Goal: Task Accomplishment & Management: Complete application form

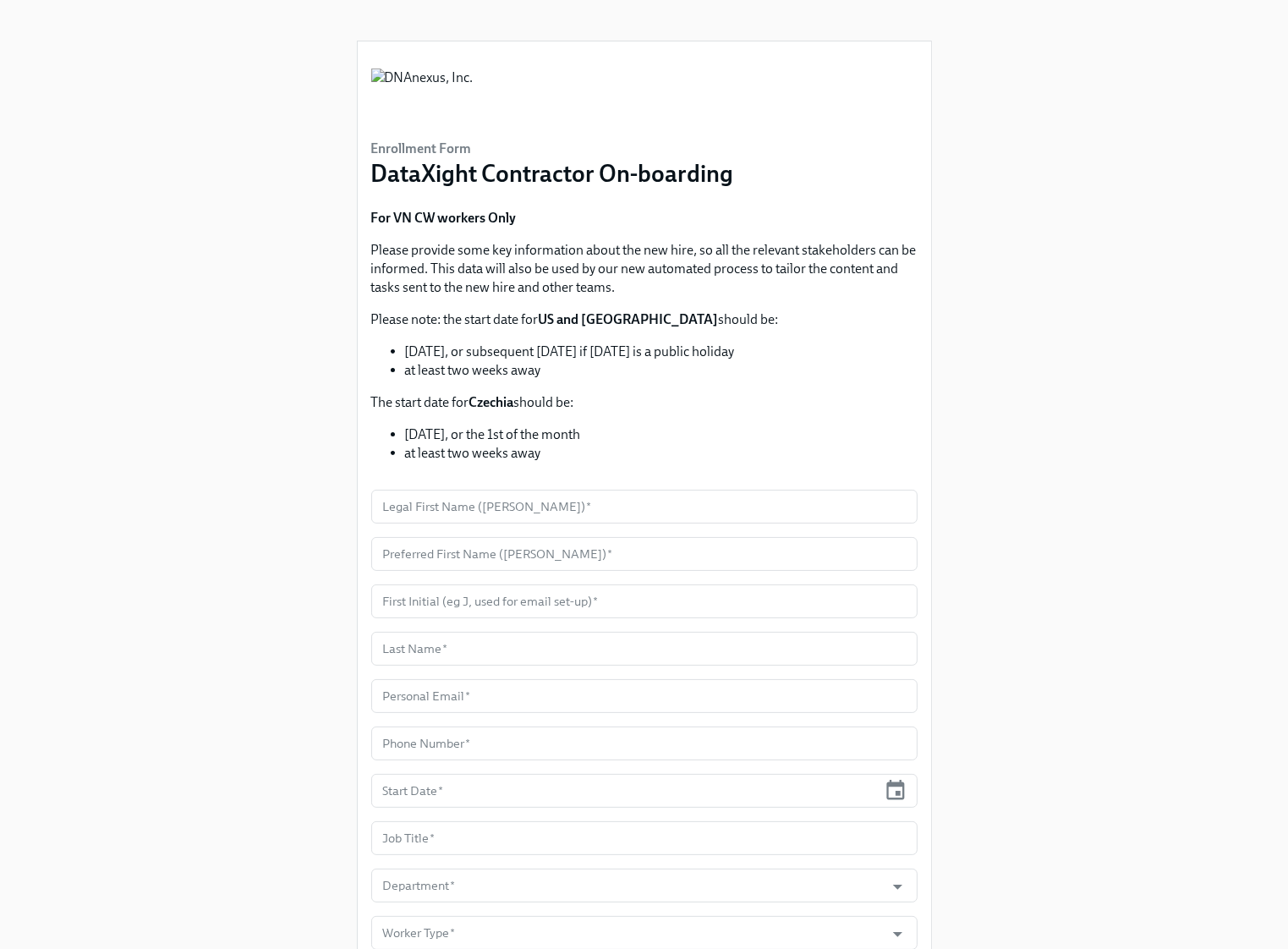
click at [529, 374] on li "at least two weeks away" at bounding box center [661, 371] width 513 height 19
copy div "at least two weeks away"
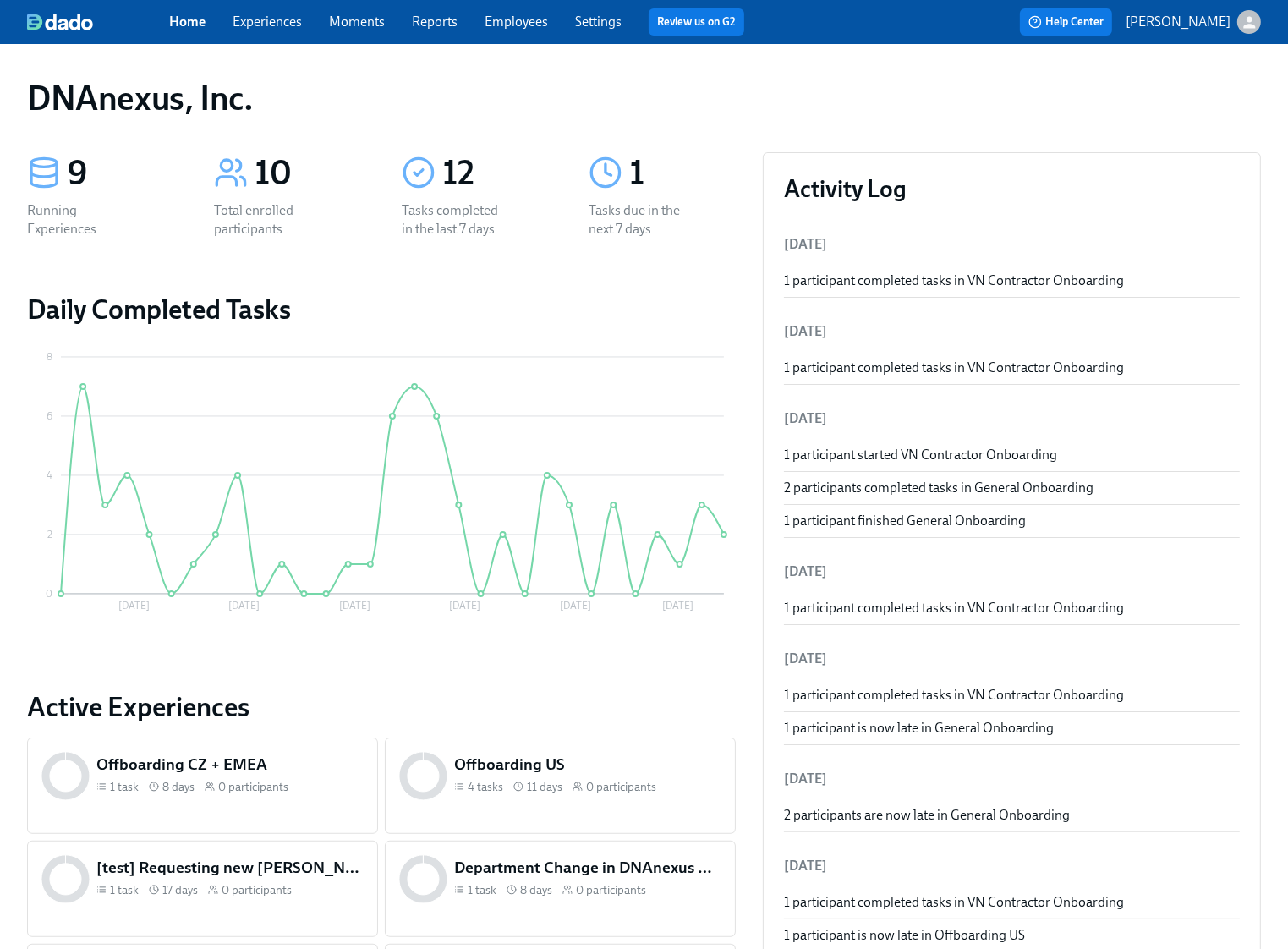
click at [263, 22] on link "Experiences" at bounding box center [267, 21] width 69 height 16
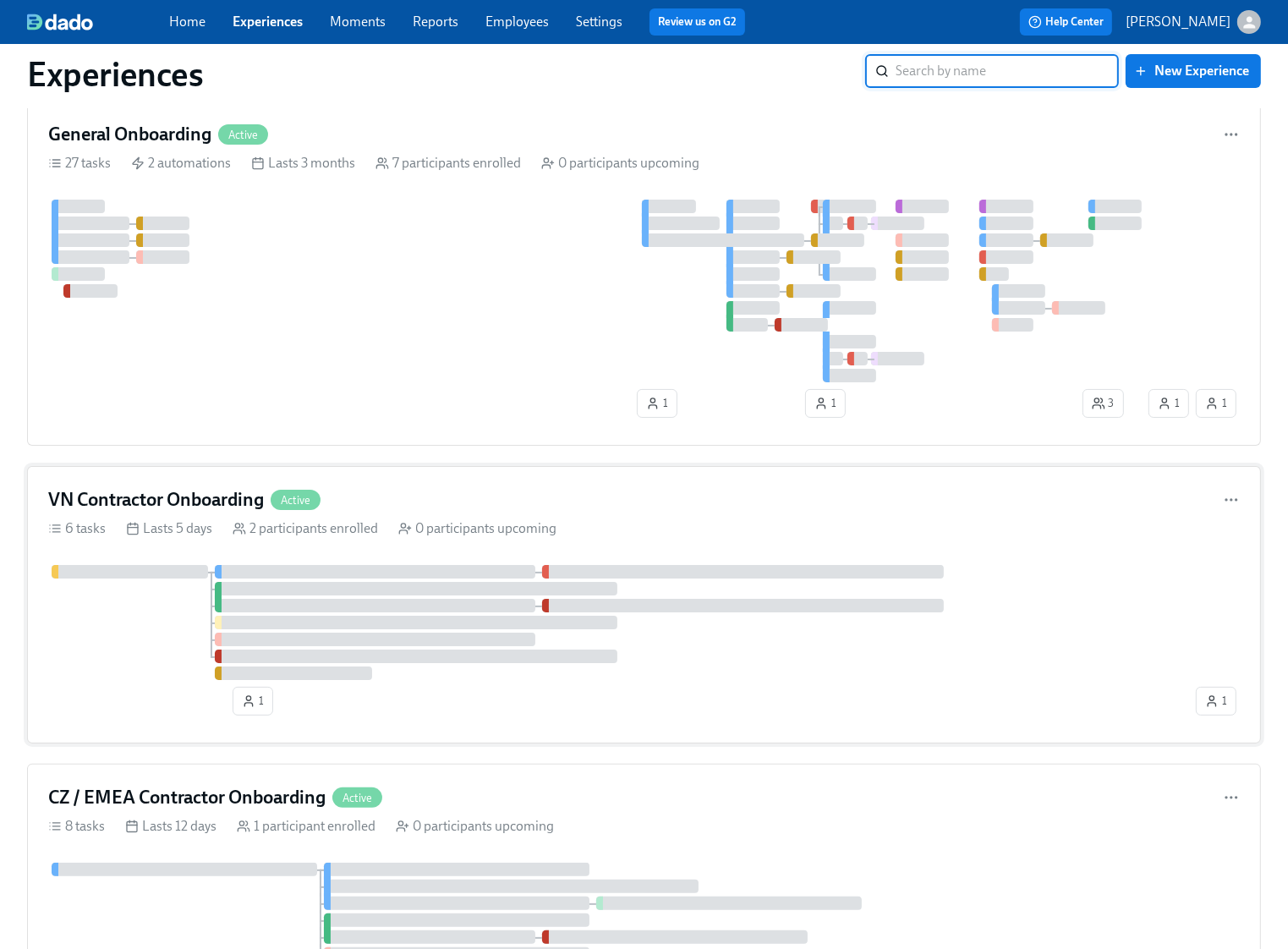
scroll to position [250, 0]
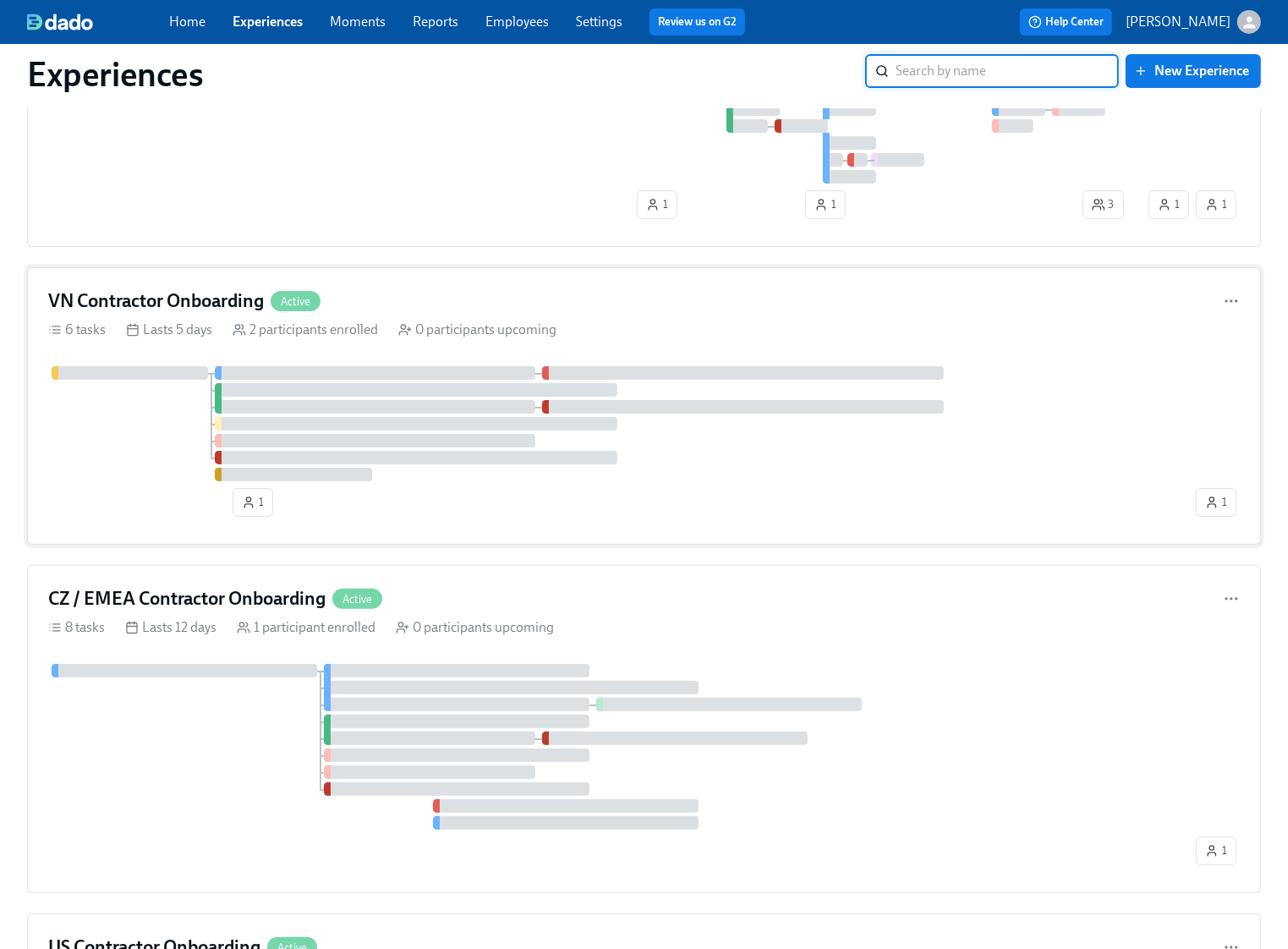
click at [141, 401] on div at bounding box center [620, 423] width 1144 height 115
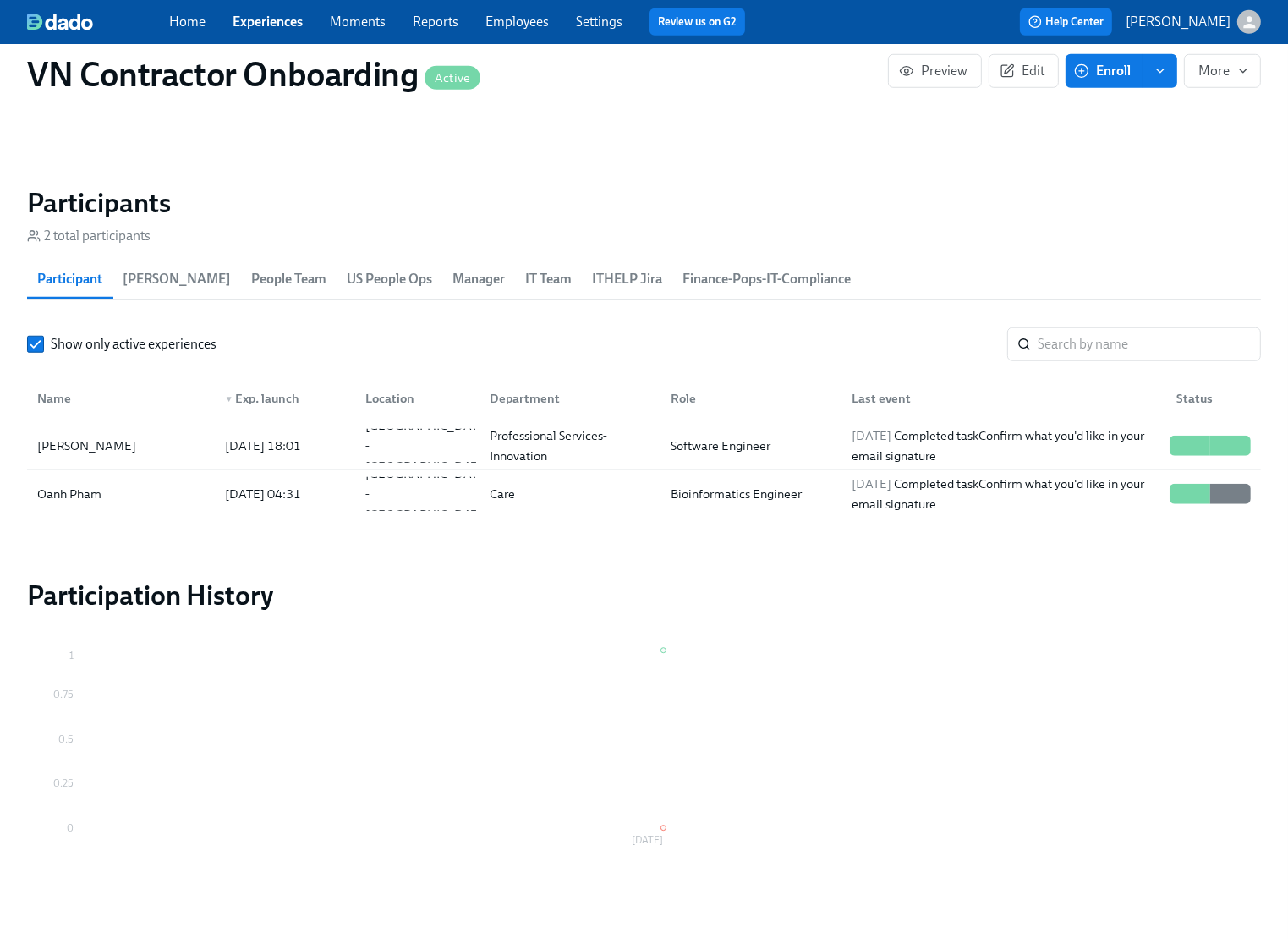
scroll to position [1340, 0]
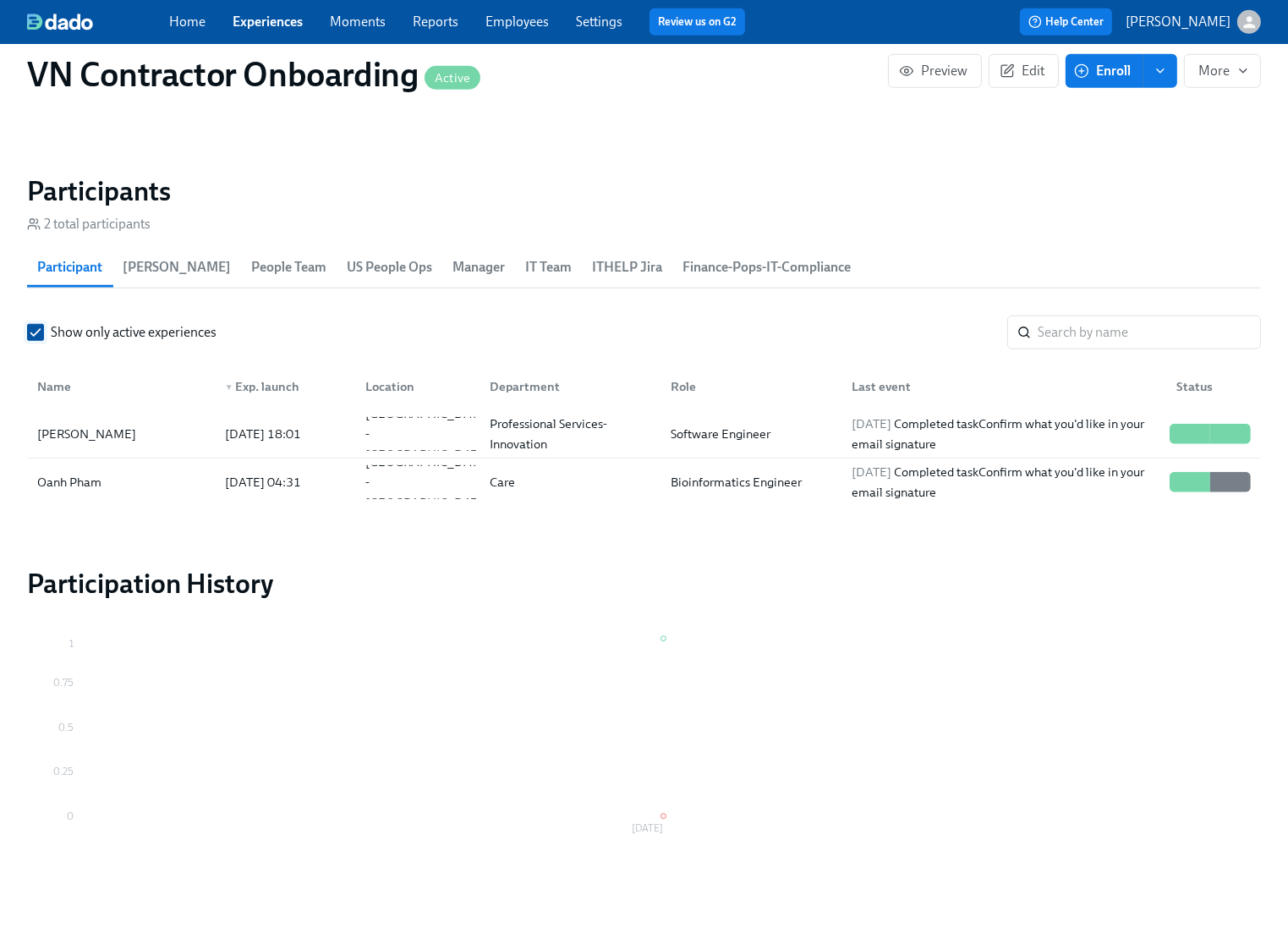
click at [32, 334] on input "Show only active experiences" at bounding box center [35, 333] width 15 height 15
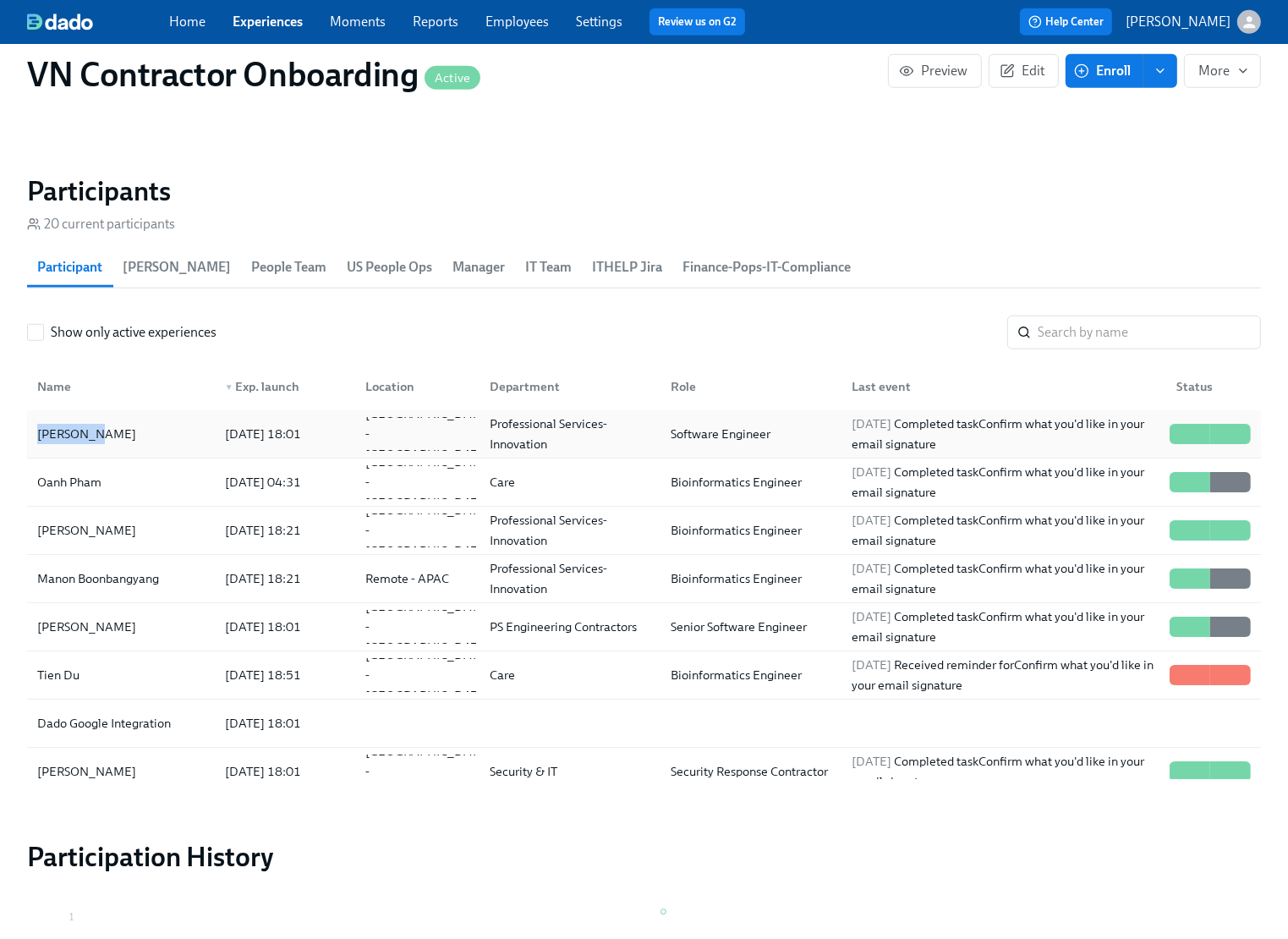
drag, startPoint x: 107, startPoint y: 434, endPoint x: 38, endPoint y: 431, distance: 69.1
click at [38, 431] on div "Binh Phan" at bounding box center [121, 434] width 181 height 34
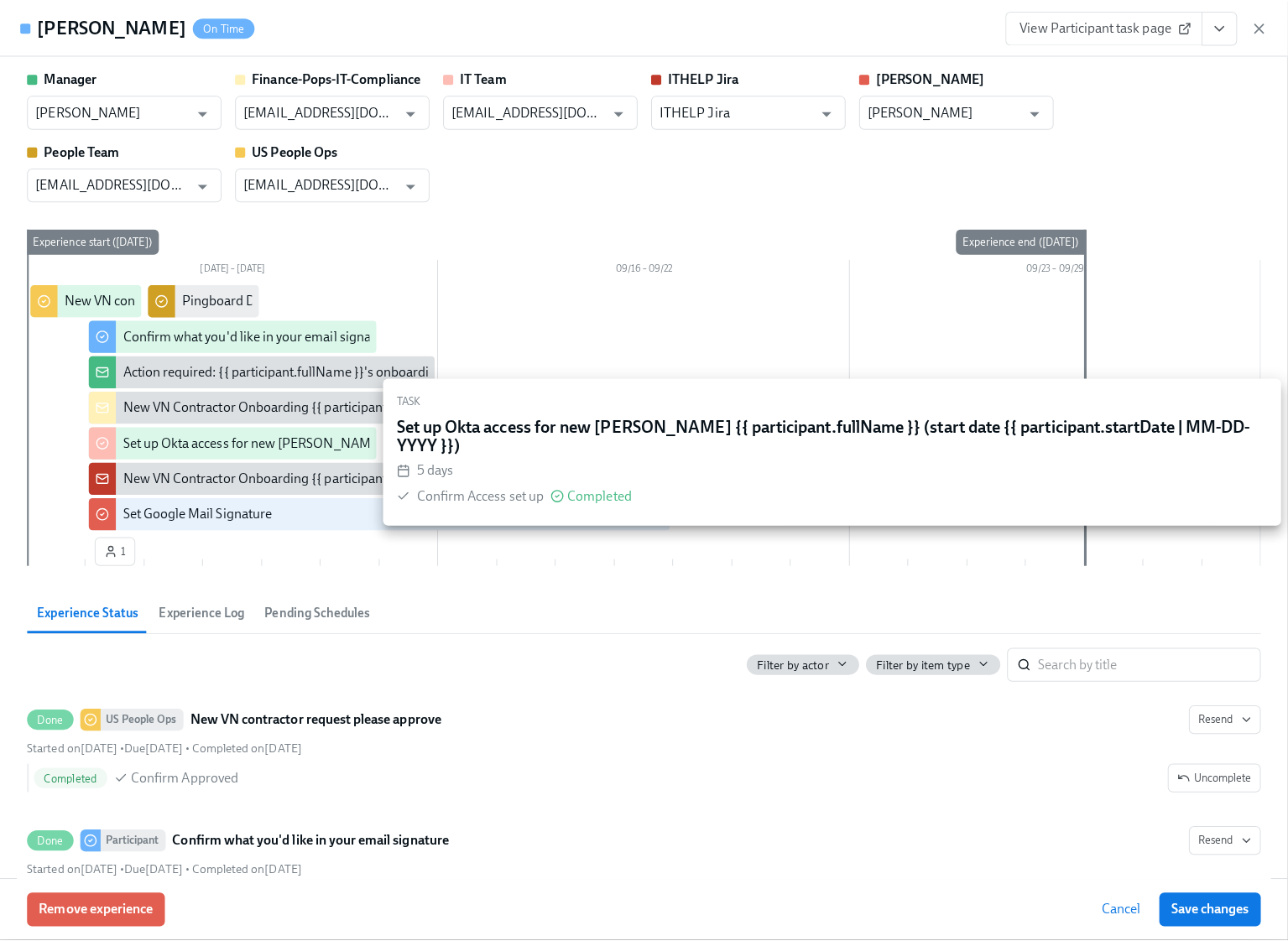
scroll to position [0, 608]
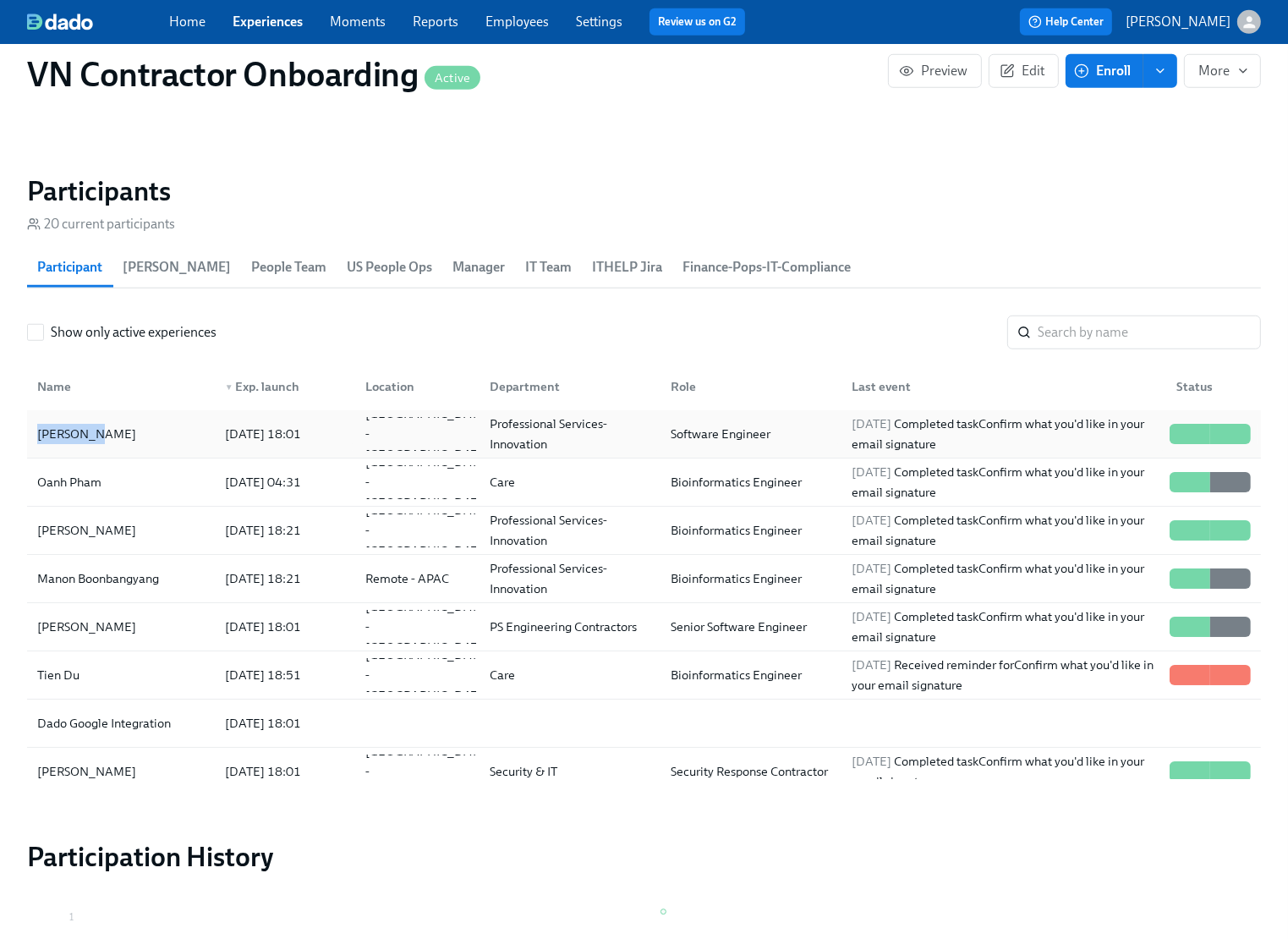
click at [69, 434] on div "Binh Phan" at bounding box center [87, 434] width 112 height 21
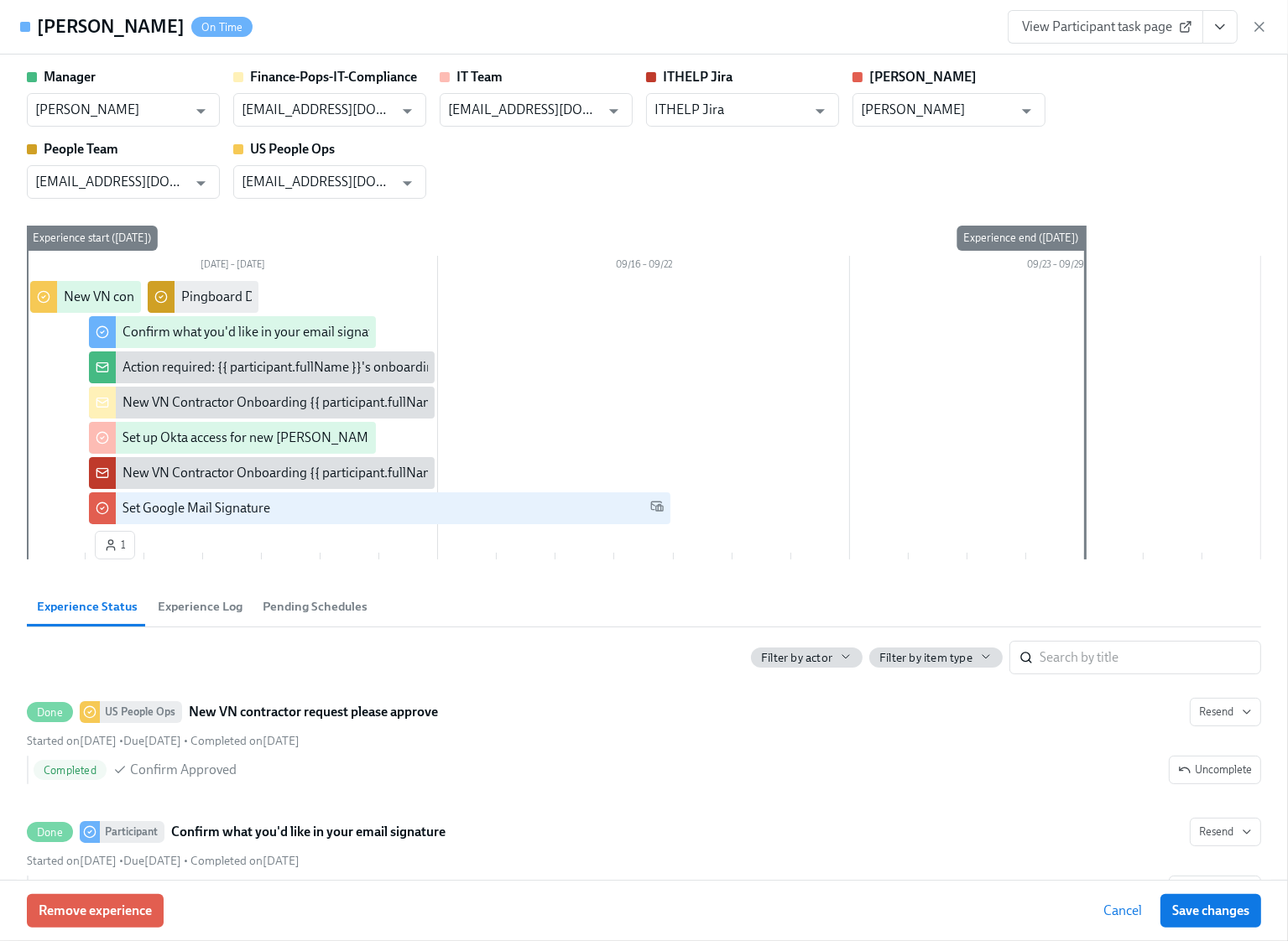
scroll to position [3, 0]
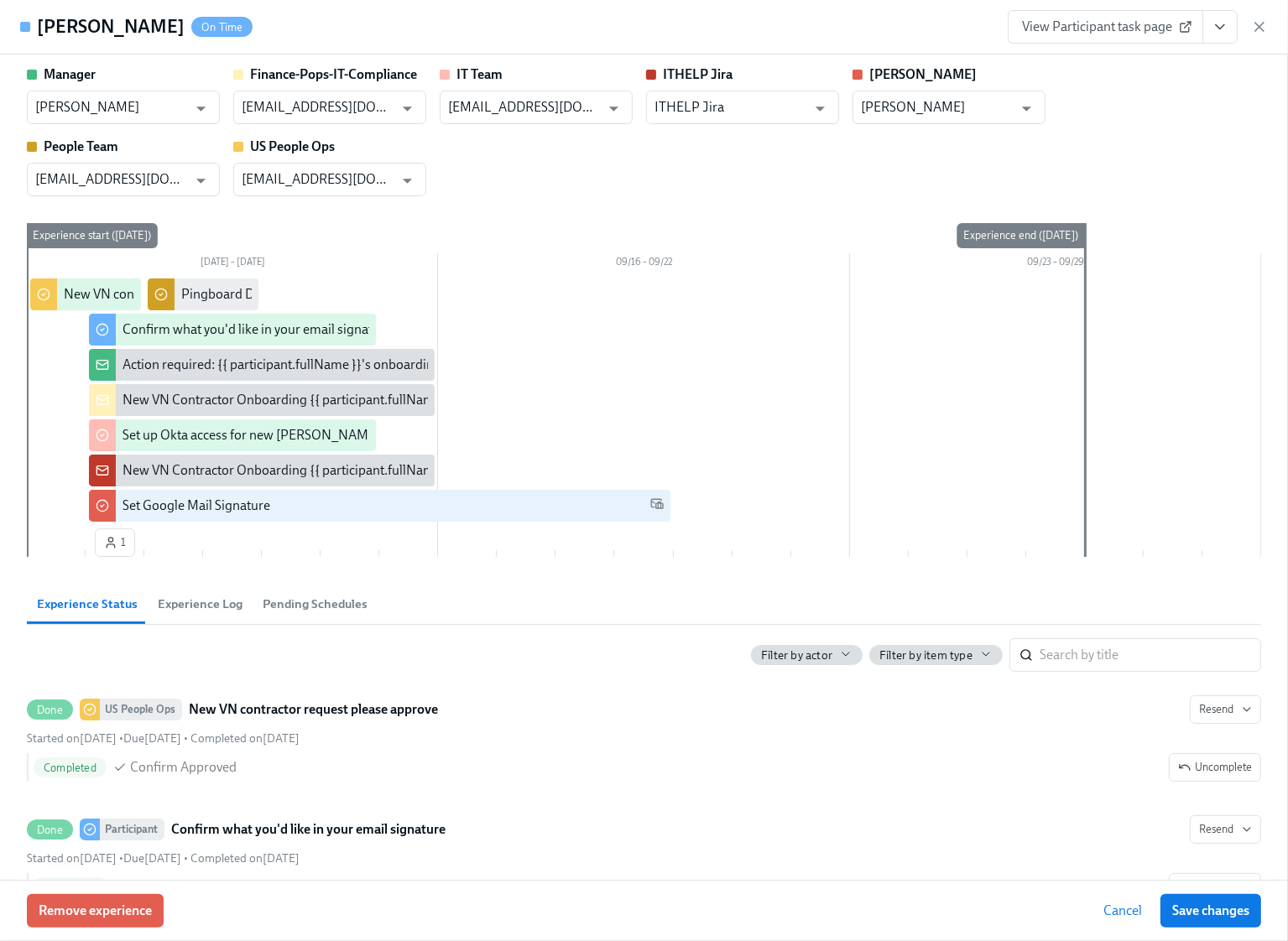
click at [1058, 34] on span "View Participant task page" at bounding box center [1105, 27] width 167 height 17
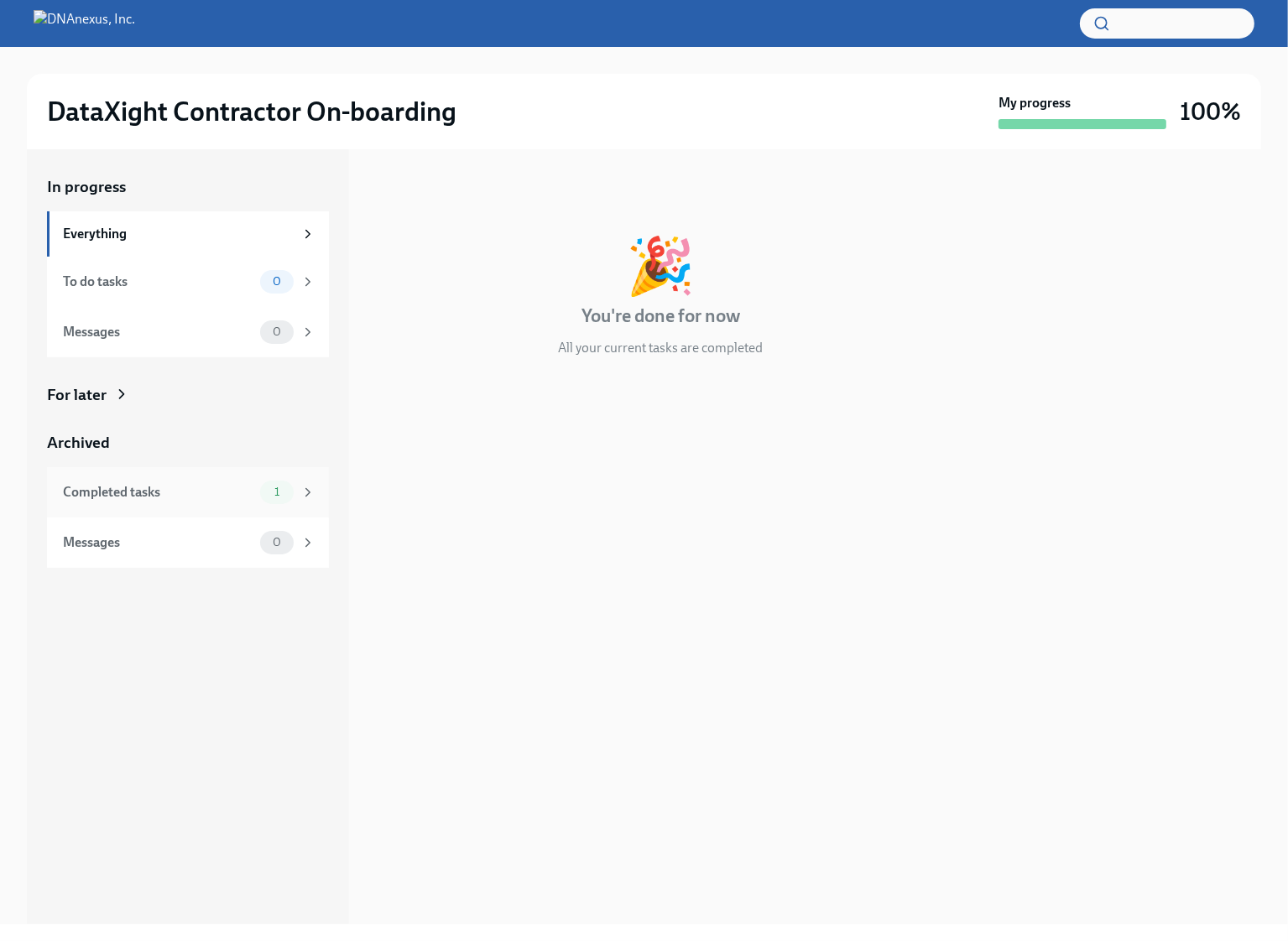
click at [220, 479] on div "Completed tasks 1" at bounding box center [188, 492] width 282 height 50
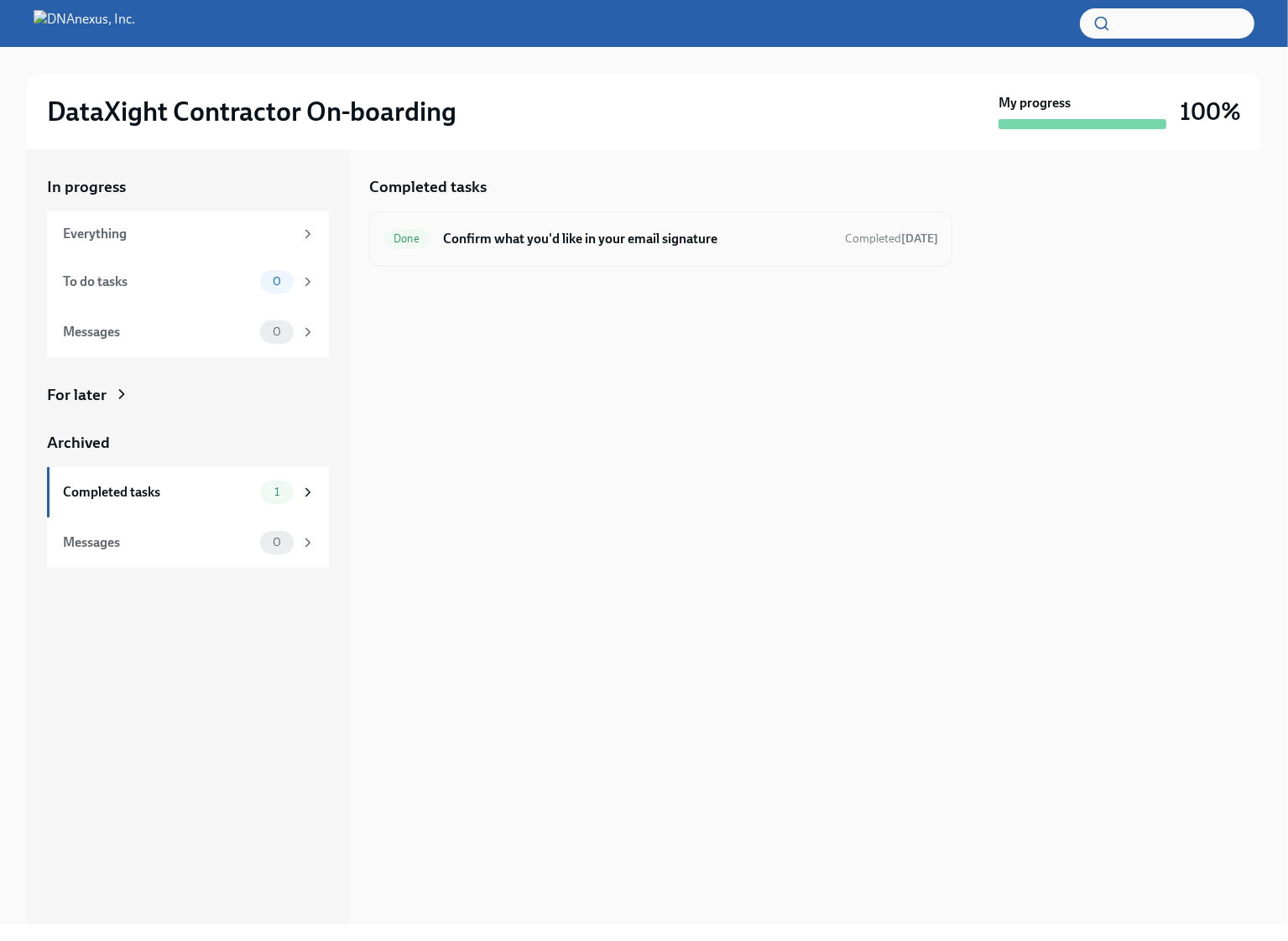
click at [580, 245] on h6 "Confirm what you'd like in your email signature" at bounding box center [637, 239] width 388 height 19
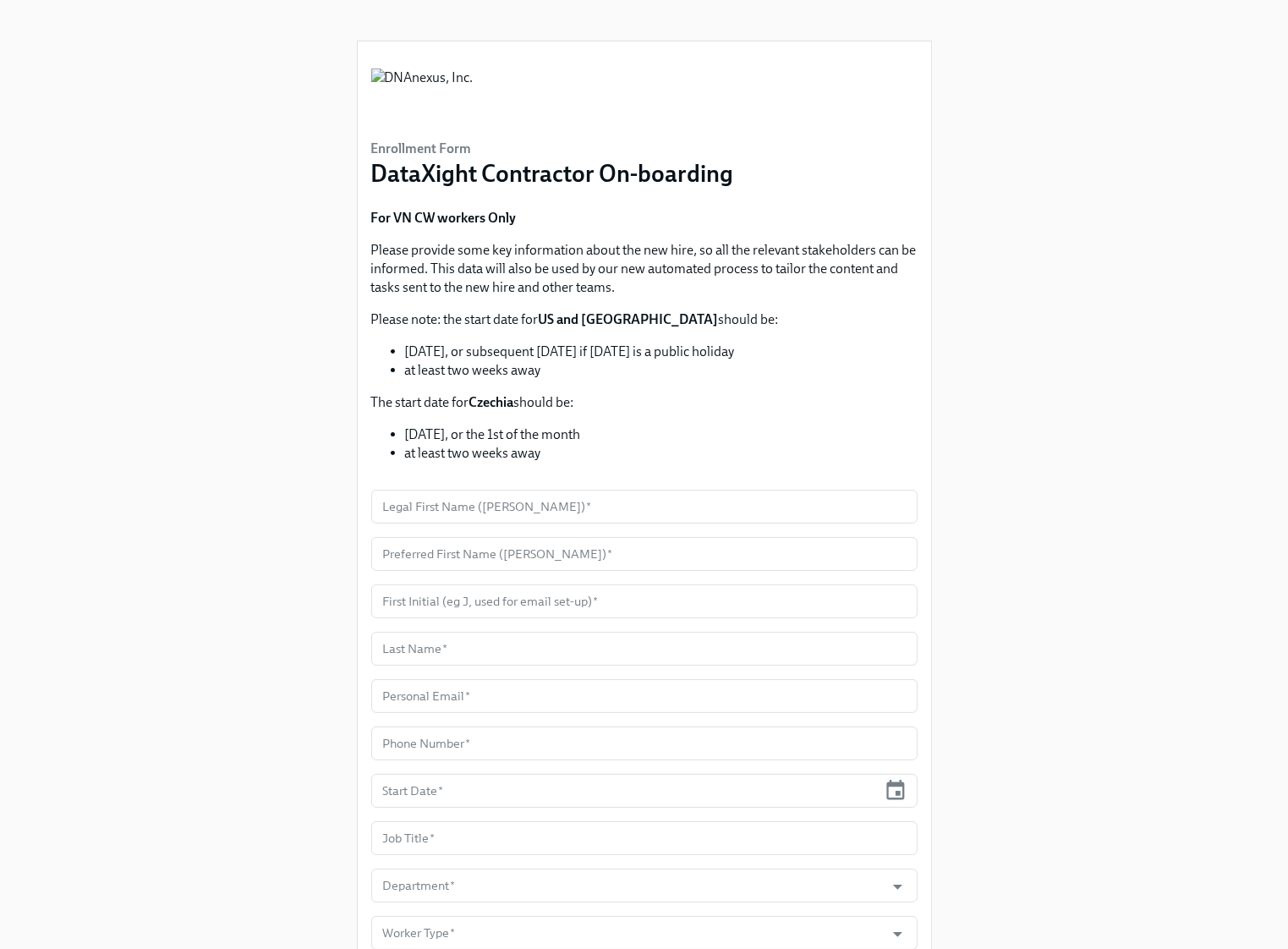
click at [561, 449] on li "at least two weeks away" at bounding box center [661, 453] width 513 height 19
drag, startPoint x: 560, startPoint y: 452, endPoint x: 446, endPoint y: 446, distance: 114.2
click at [446, 446] on li "at least two weeks away" at bounding box center [661, 453] width 513 height 19
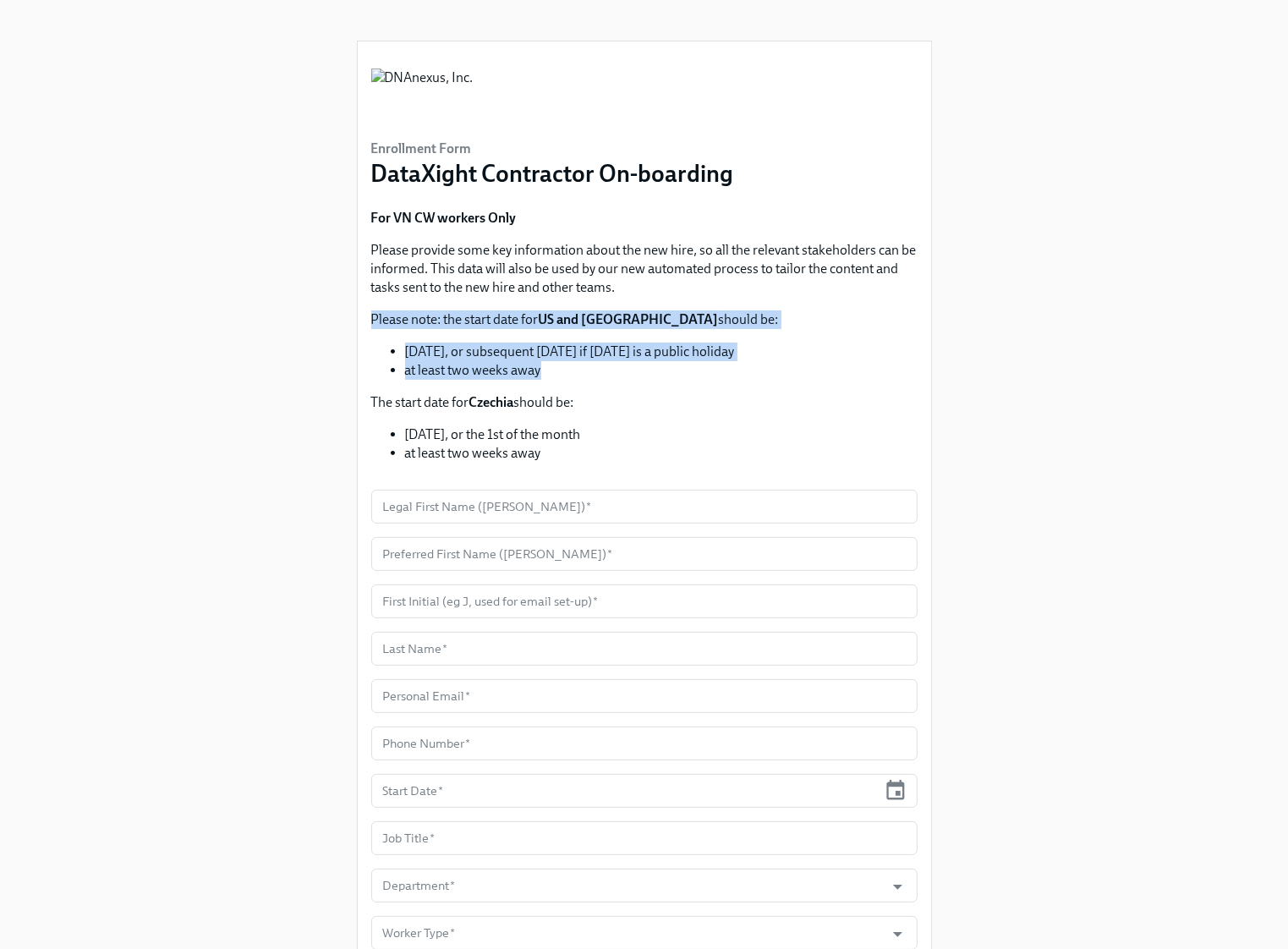
drag, startPoint x: 556, startPoint y: 372, endPoint x: 372, endPoint y: 320, distance: 191.2
click at [372, 320] on div "For VN CW workers Only Please provide some key information about the new hire, …" at bounding box center [644, 336] width 546 height 254
copy div "Please note: the start date for US and [GEOGRAPHIC_DATA] should be: [DATE], or …"
